Goal: Find specific page/section: Find specific page/section

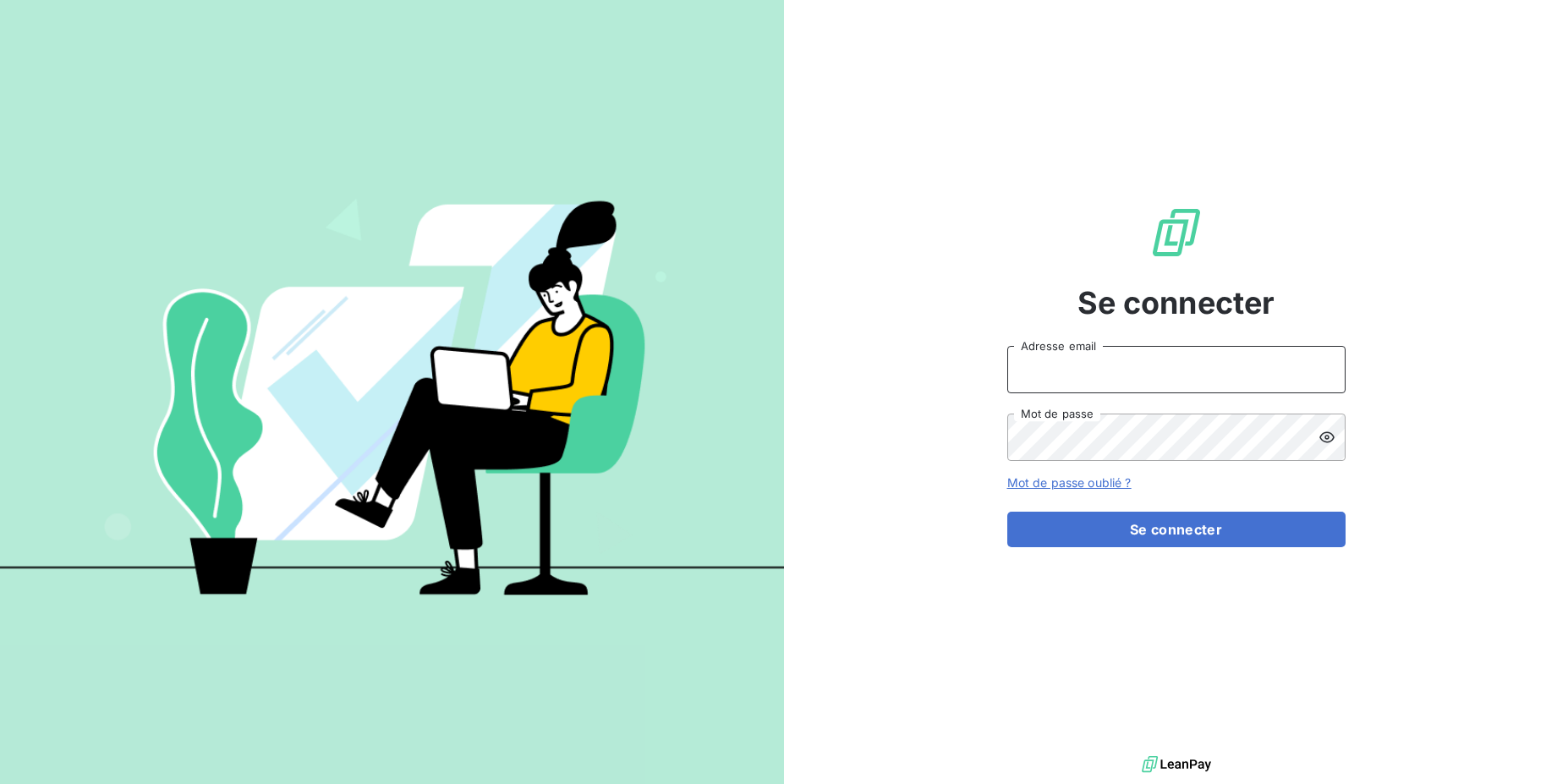
click at [1030, 377] on input "Adresse email" at bounding box center [1176, 370] width 339 height 48
drag, startPoint x: 1070, startPoint y: 370, endPoint x: 1167, endPoint y: 364, distance: 97.2
click at [1167, 364] on input "admin@3dcelo" at bounding box center [1176, 370] width 339 height 48
paste input "F-0000014"
drag, startPoint x: 1070, startPoint y: 369, endPoint x: 1182, endPoint y: 370, distance: 112.0
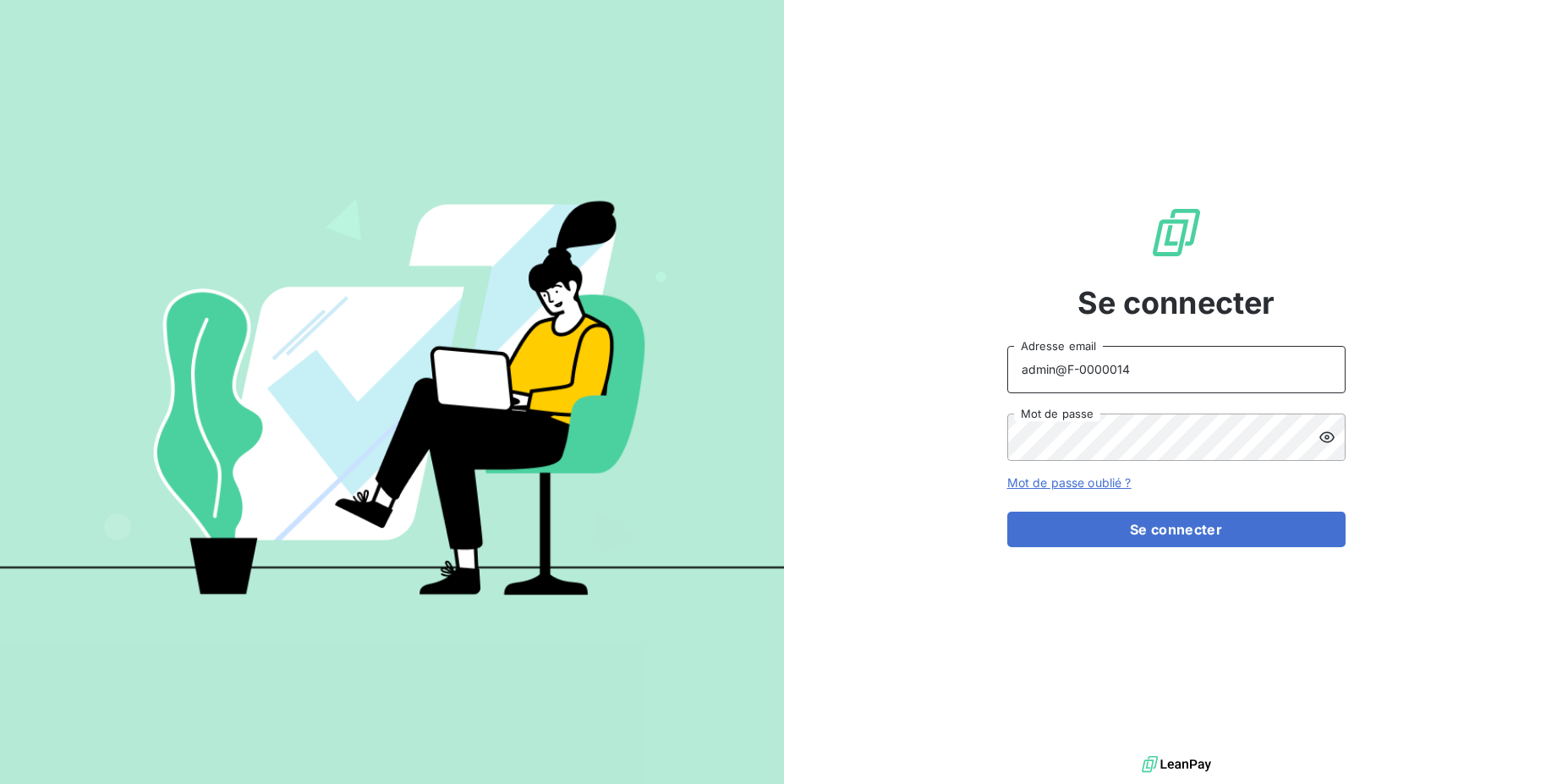
click at [1182, 370] on input "admin@F-0000014" at bounding box center [1176, 370] width 339 height 48
type input "admin@metenergiefrance"
click at [1229, 538] on button "Se connecter" at bounding box center [1176, 528] width 339 height 35
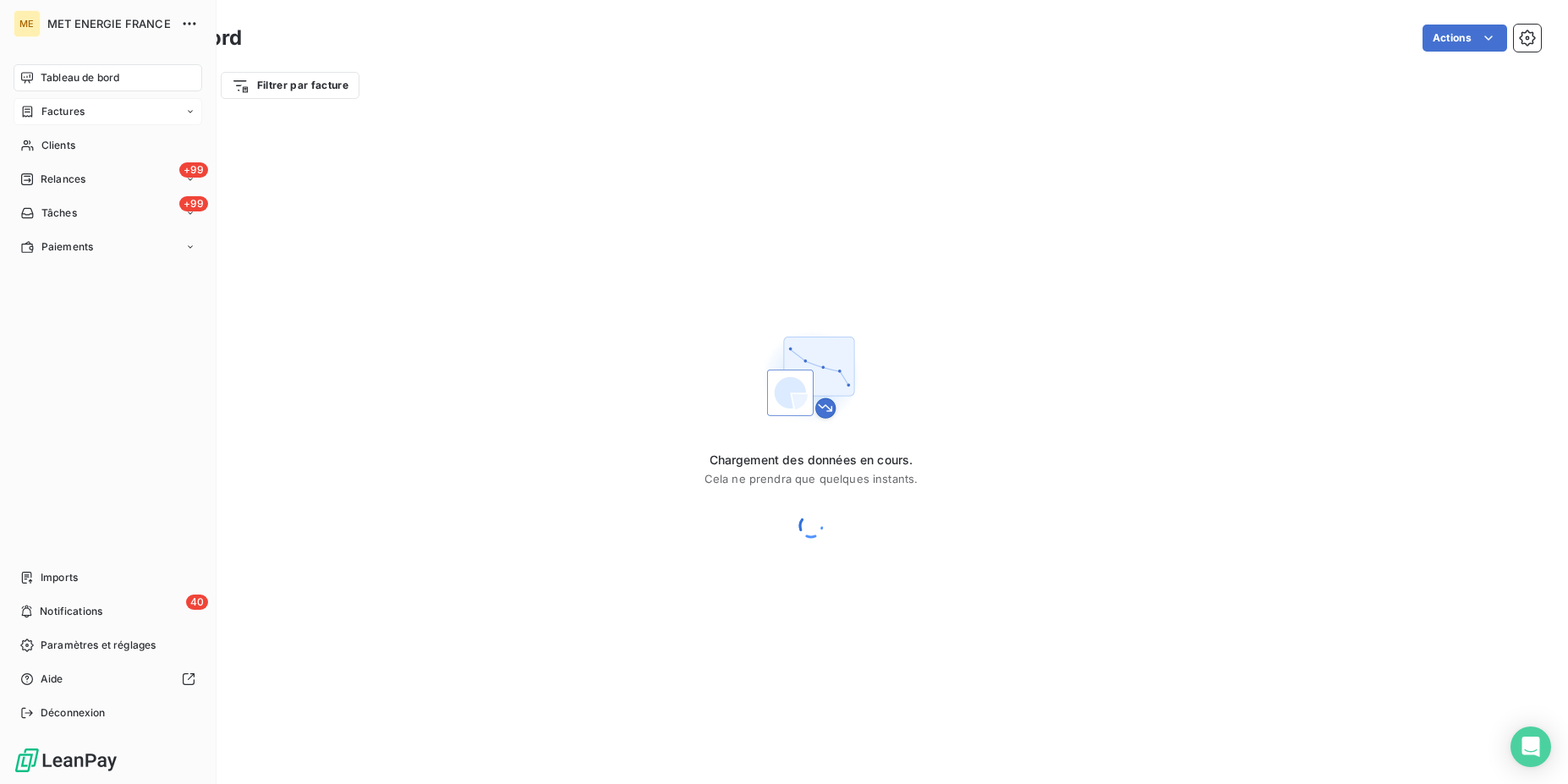
click at [46, 113] on span "Factures" at bounding box center [62, 112] width 43 height 15
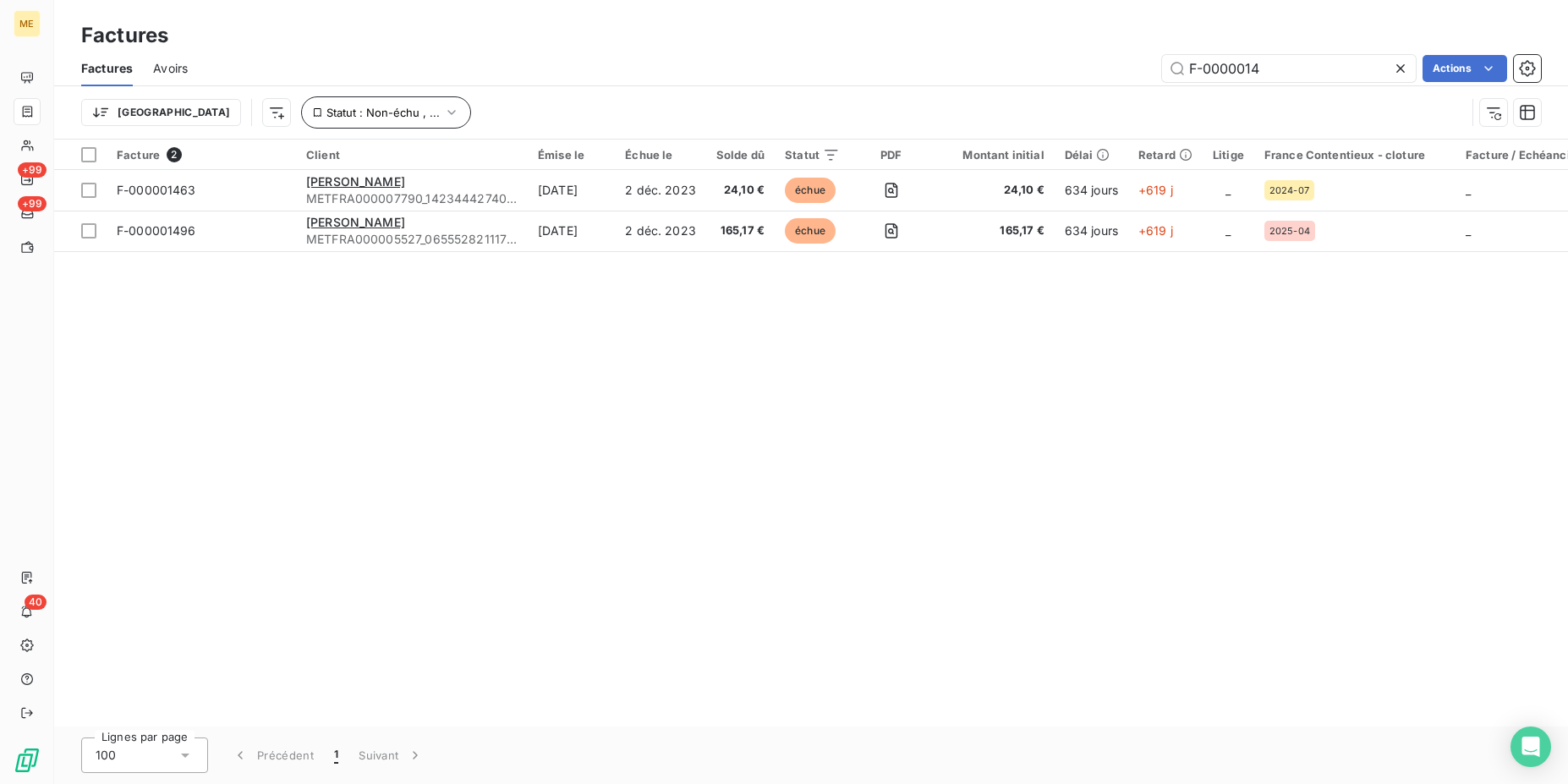
type input "F-0000014"
click at [352, 106] on button "Statut : Non-échu , ..." at bounding box center [386, 113] width 170 height 32
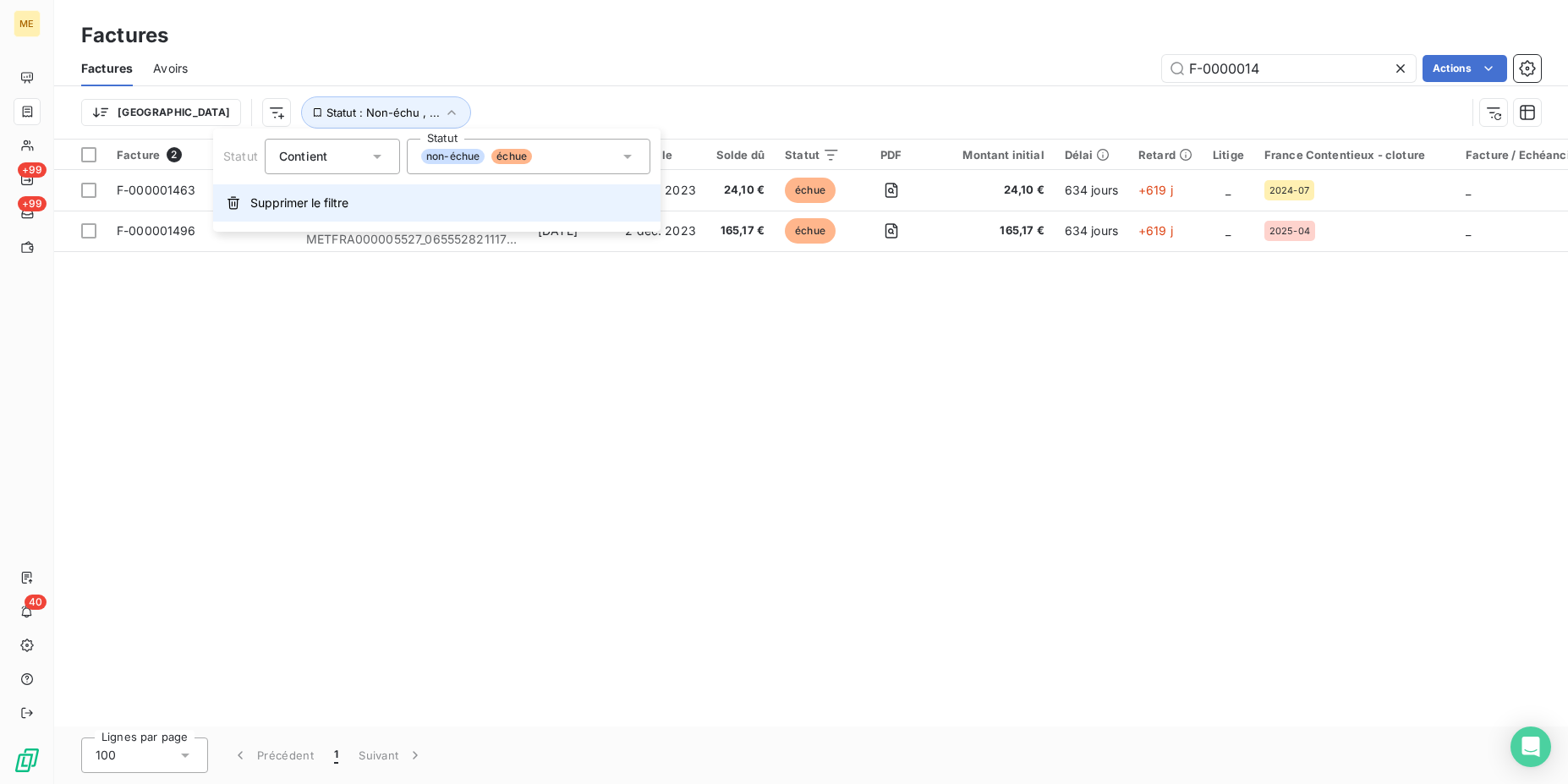
click at [348, 208] on span "Supprimer le filtre" at bounding box center [299, 203] width 98 height 17
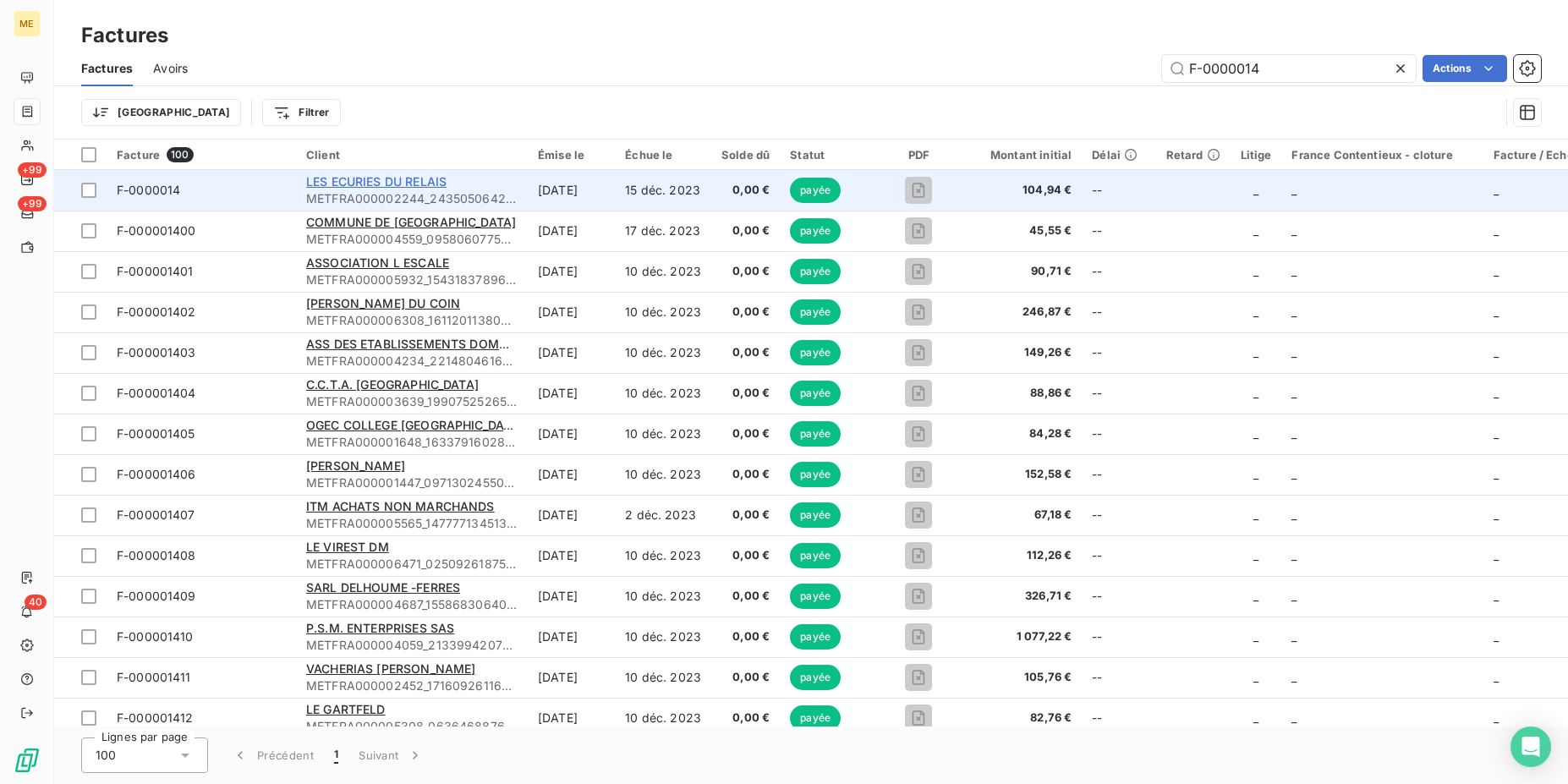
click at [340, 175] on span "LES ECURIES DU RELAIS" at bounding box center [376, 181] width 140 height 14
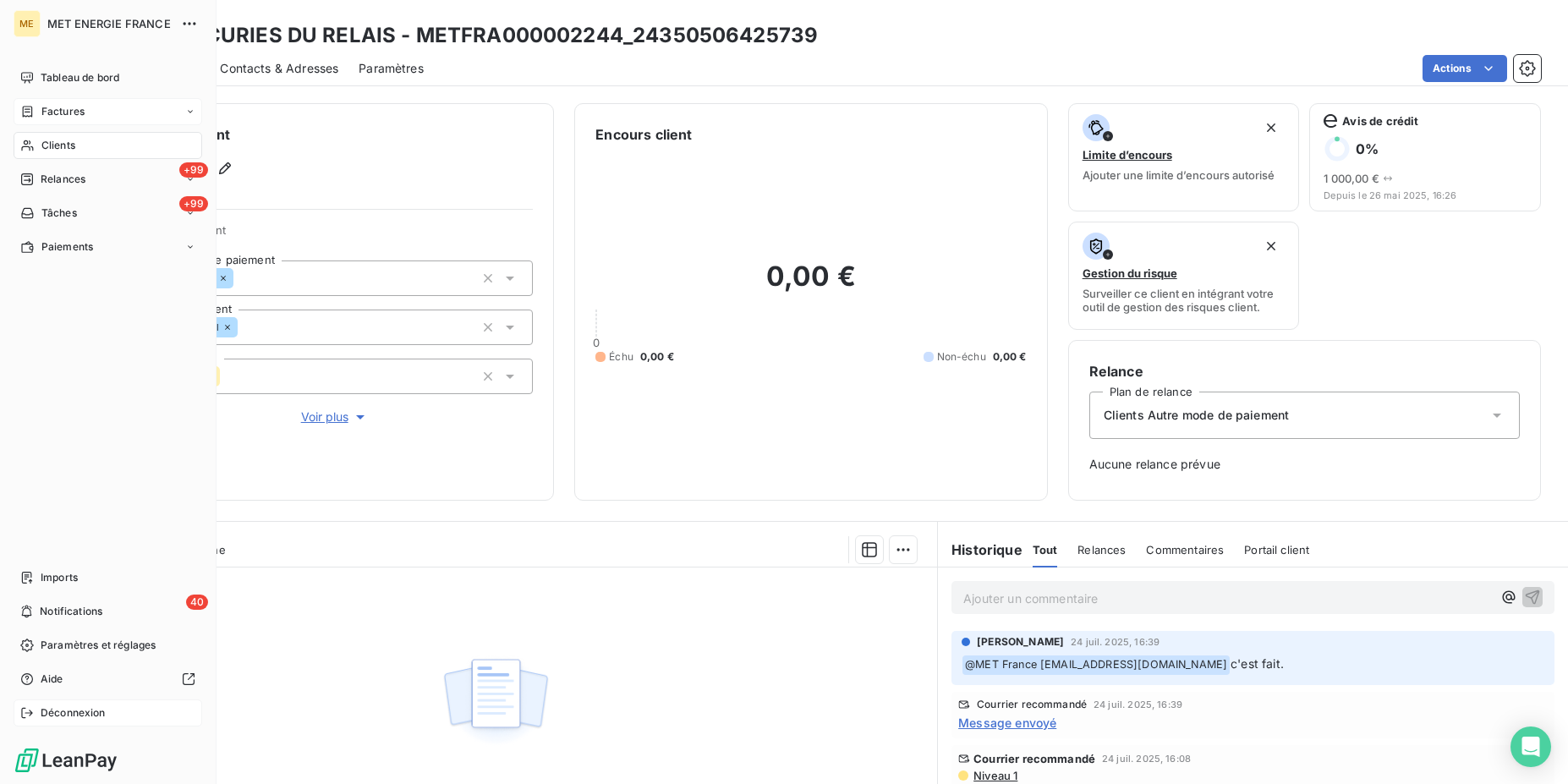
click at [28, 714] on icon at bounding box center [27, 712] width 13 height 13
